Goal: Transaction & Acquisition: Download file/media

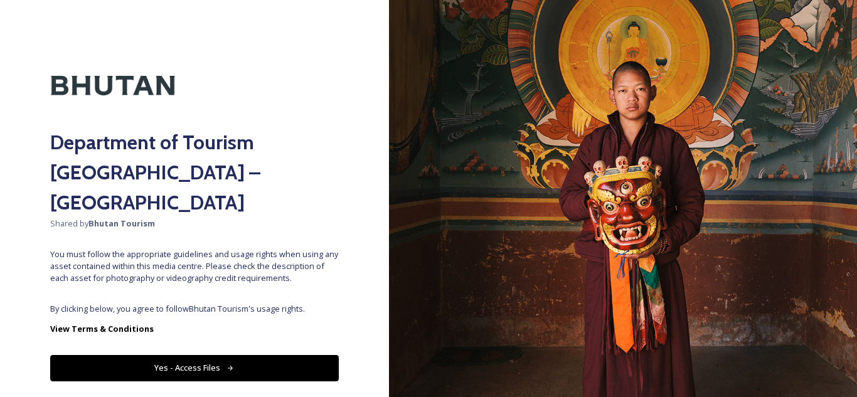
click at [193, 271] on div "Department of Tourism [GEOGRAPHIC_DATA] – Brand Centre Shared by Bhutan Tourism…" at bounding box center [194, 198] width 389 height 297
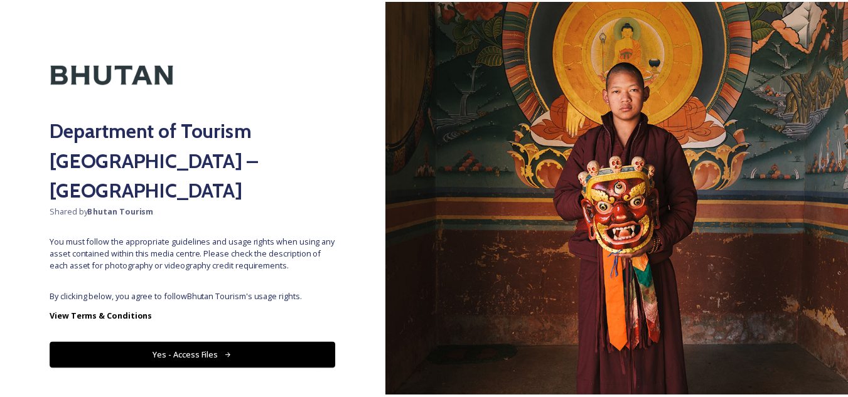
scroll to position [14, 0]
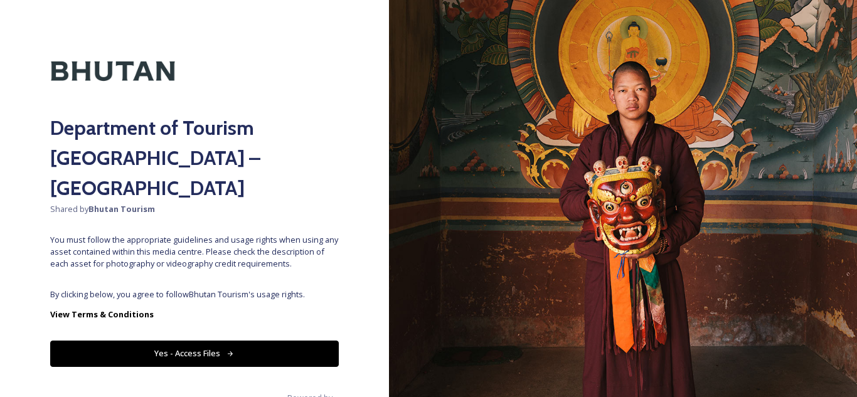
click at [183, 341] on button "Yes - Access Files" at bounding box center [194, 354] width 289 height 26
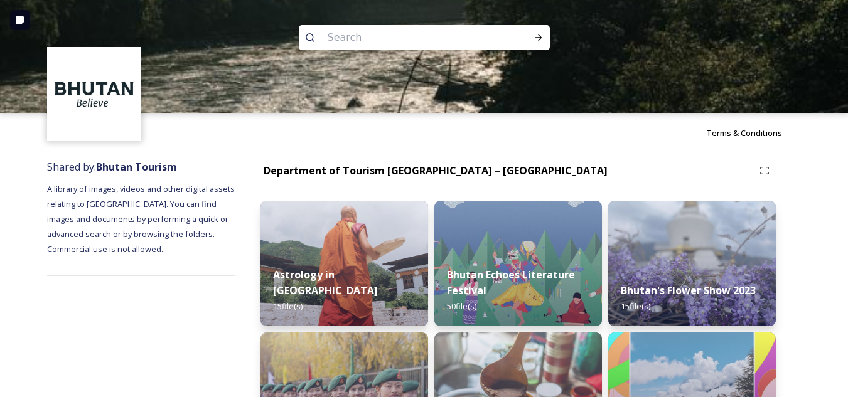
click at [338, 33] on input at bounding box center [407, 38] width 172 height 28
type input "Bumdra"
click at [538, 38] on icon at bounding box center [538, 38] width 10 height 10
click at [538, 36] on icon at bounding box center [538, 38] width 10 height 10
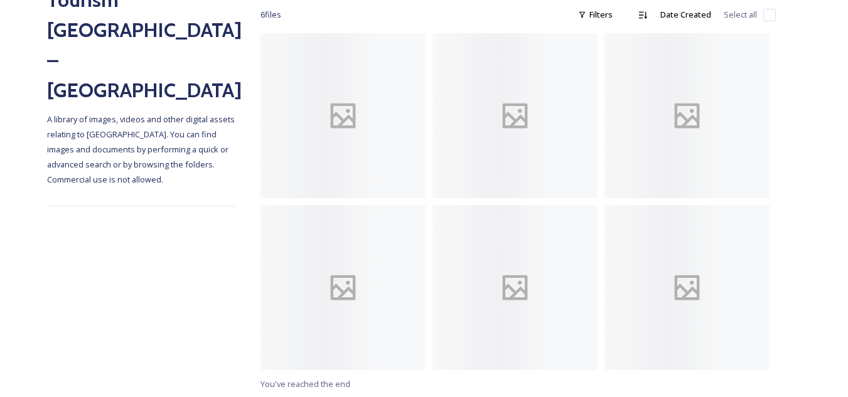
scroll to position [199, 0]
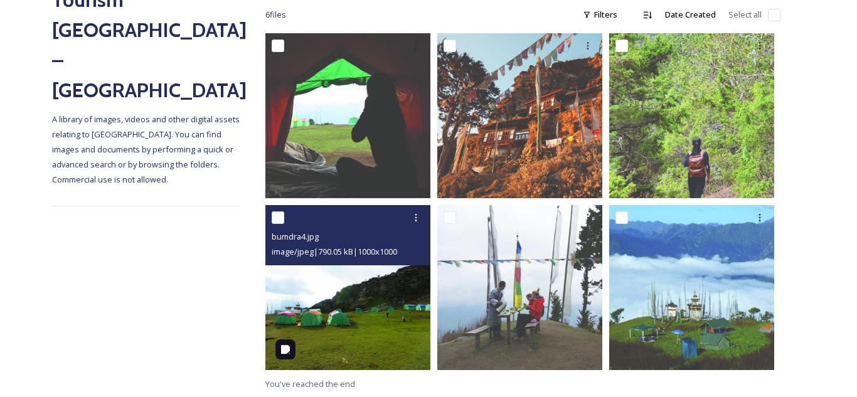
scroll to position [199, 0]
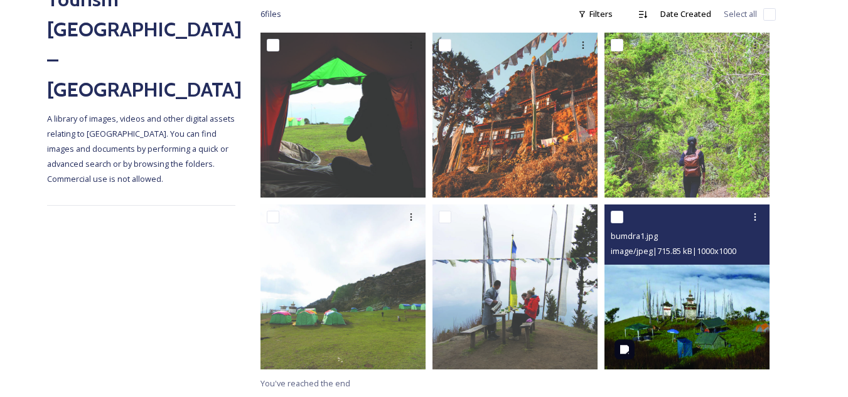
click at [695, 309] on img at bounding box center [686, 287] width 165 height 165
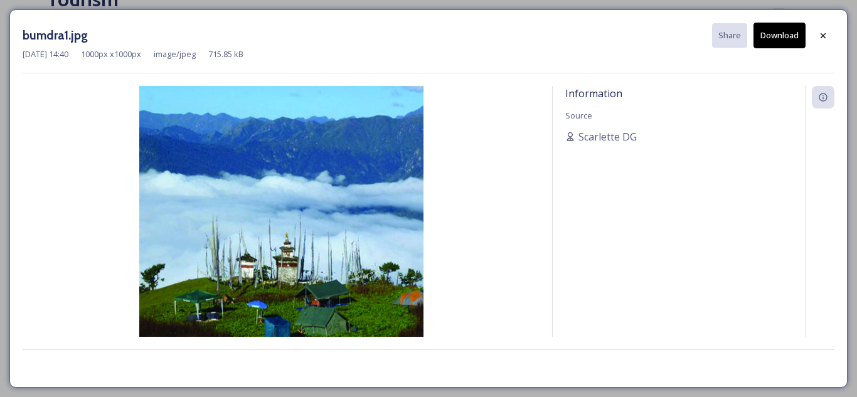
click at [767, 38] on button "Download" at bounding box center [780, 36] width 52 height 26
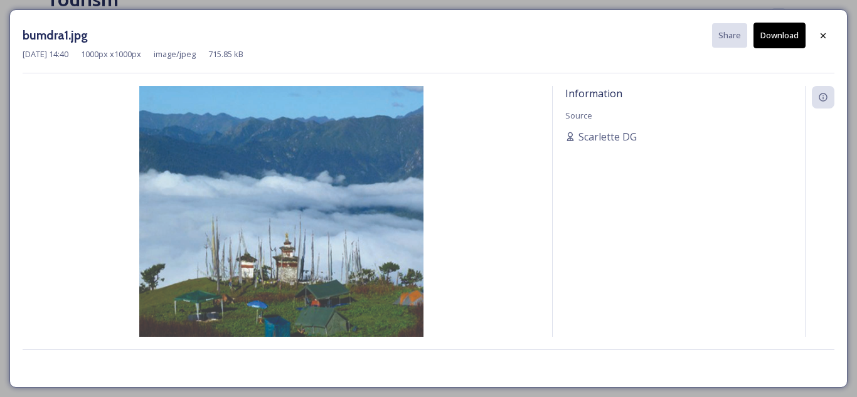
scroll to position [86, 0]
